Goal: Navigation & Orientation: Find specific page/section

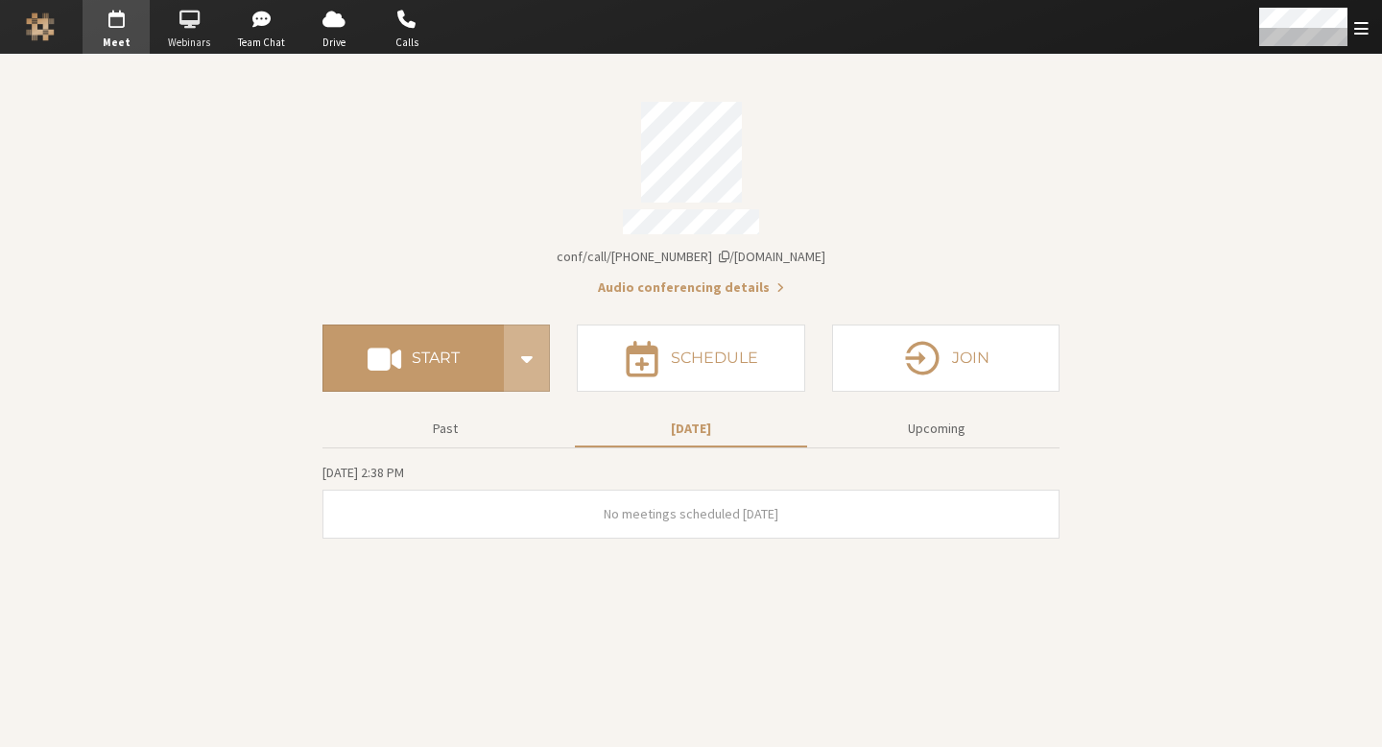
click at [204, 30] on span "button" at bounding box center [188, 19] width 67 height 31
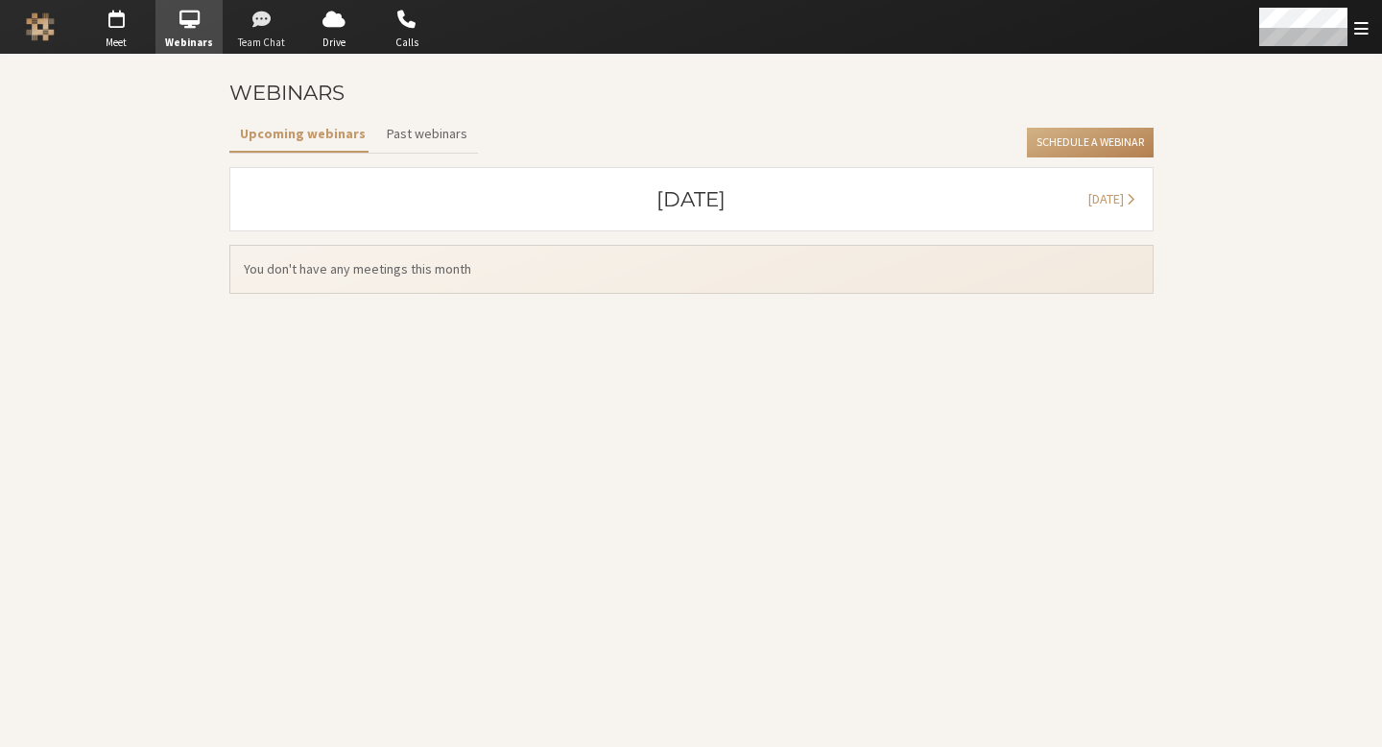
click at [278, 35] on span "Team Chat" at bounding box center [261, 43] width 67 height 16
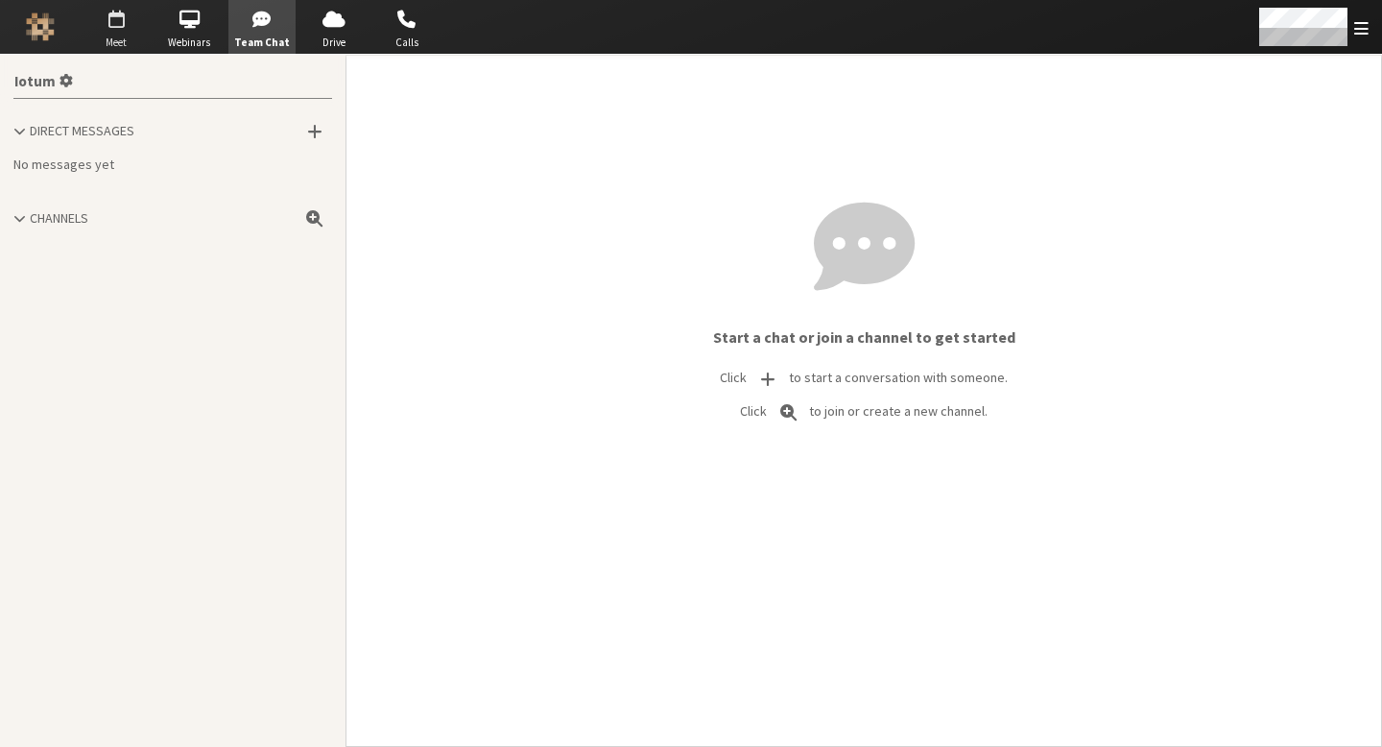
click at [119, 26] on span "button" at bounding box center [116, 19] width 67 height 31
